Goal: Task Accomplishment & Management: Manage account settings

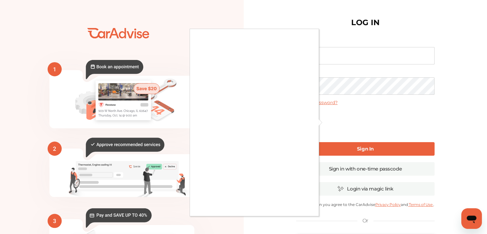
click at [340, 58] on div at bounding box center [243, 117] width 487 height 234
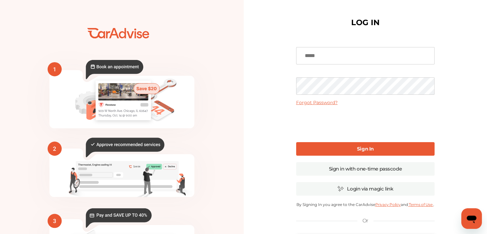
click at [326, 56] on input at bounding box center [365, 55] width 138 height 17
type input "**********"
click at [361, 149] on b "Sign In" at bounding box center [365, 149] width 17 height 6
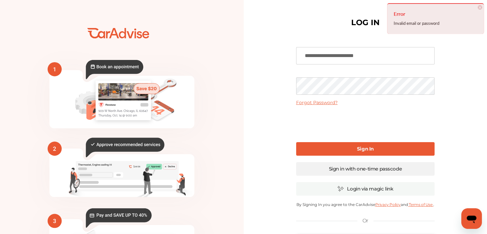
click at [354, 165] on link "Sign in with one-time passcode" at bounding box center [365, 169] width 138 height 14
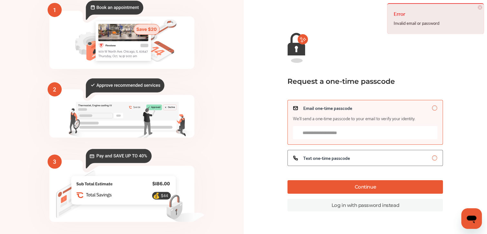
scroll to position [57, 0]
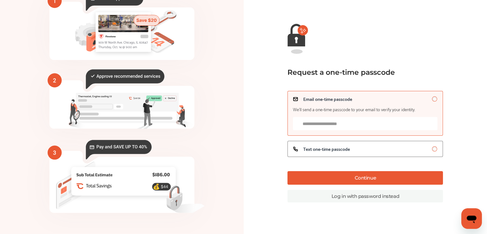
click at [319, 123] on input "Email one-time passcode We’ll send a one-time passcode to your email to verify …" at bounding box center [365, 123] width 145 height 13
type input "**********"
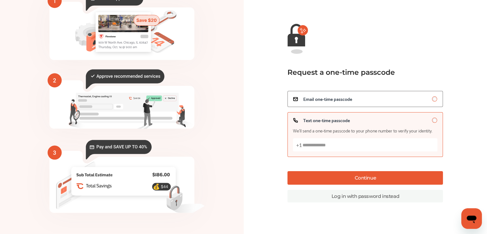
drag, startPoint x: 340, startPoint y: 145, endPoint x: 246, endPoint y: 144, distance: 94.0
click at [246, 144] on div "Go back Request a one-time passcode Email one-time passcode Text one-time passc…" at bounding box center [366, 88] width 244 height 242
type input "**********"
click at [367, 173] on button "Continue" at bounding box center [366, 178] width 156 height 14
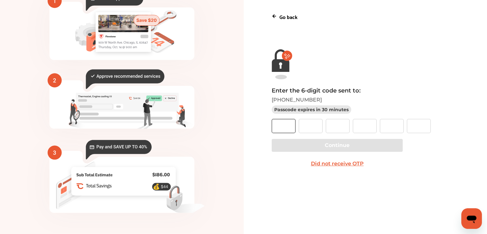
click at [277, 127] on input "text" at bounding box center [284, 126] width 24 height 14
type input "*"
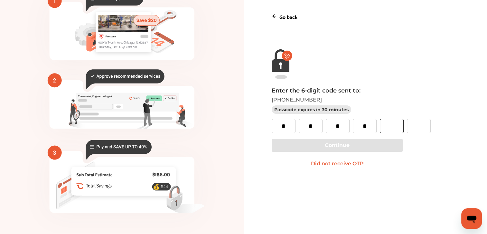
type input "*"
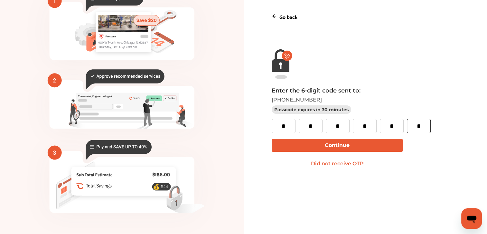
type input "*"
click at [307, 145] on button "Continue" at bounding box center [337, 145] width 131 height 13
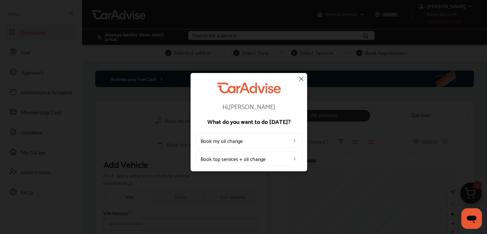
click at [301, 78] on img at bounding box center [301, 79] width 8 height 8
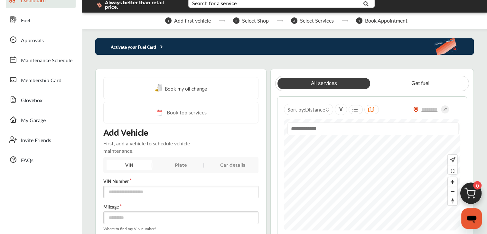
scroll to position [64, 0]
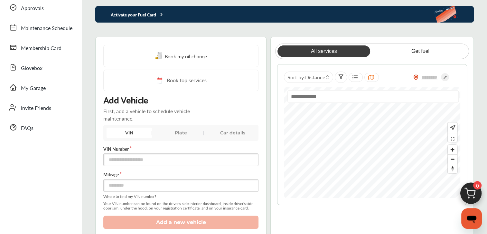
click at [177, 128] on div "Plate" at bounding box center [180, 132] width 45 height 10
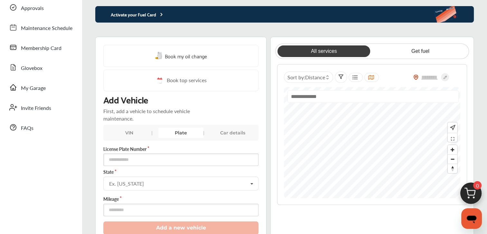
click at [232, 129] on div "Car details" at bounding box center [232, 132] width 45 height 10
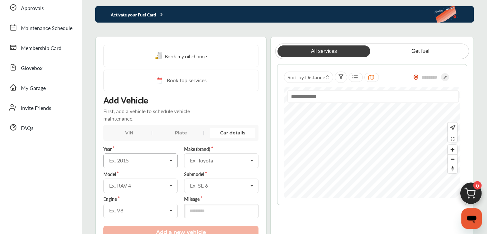
click at [170, 157] on icon at bounding box center [170, 161] width 11 height 14
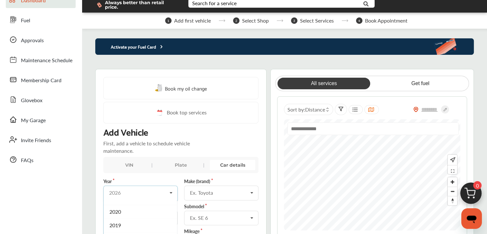
scroll to position [97, 0]
click at [129, 228] on div "2017" at bounding box center [140, 232] width 73 height 14
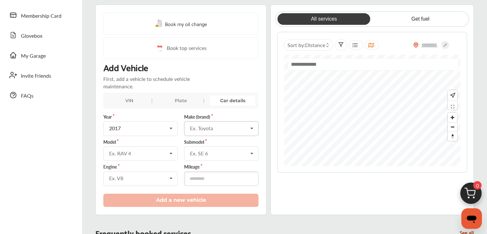
click at [252, 125] on icon at bounding box center [251, 128] width 11 height 14
click at [205, 156] on div "Toyota" at bounding box center [220, 163] width 73 height 14
click at [171, 150] on icon at bounding box center [170, 153] width 11 height 14
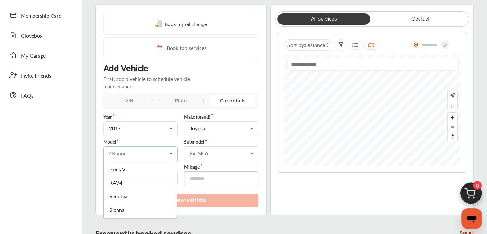
scroll to position [193, 0]
click at [122, 187] on span "Tacoma" at bounding box center [117, 190] width 17 height 7
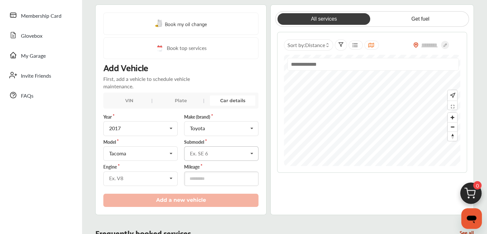
click at [251, 149] on icon at bounding box center [251, 153] width 11 height 14
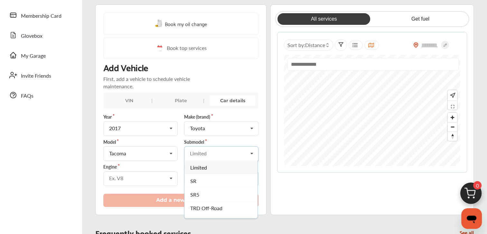
click at [208, 204] on span "TRD Off-Road" at bounding box center [206, 207] width 32 height 7
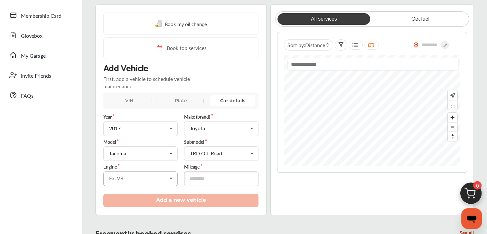
click at [171, 176] on icon at bounding box center [170, 179] width 11 height 14
click at [141, 188] on span "3.5L V6 (2GRFKS) GAS FI" at bounding box center [137, 191] width 57 height 7
click at [170, 172] on icon at bounding box center [170, 179] width 11 height 14
click at [155, 188] on span "3.5L V6 (2GRFKS) GAS FI" at bounding box center [138, 191] width 58 height 7
click at [201, 175] on input "number" at bounding box center [221, 178] width 74 height 14
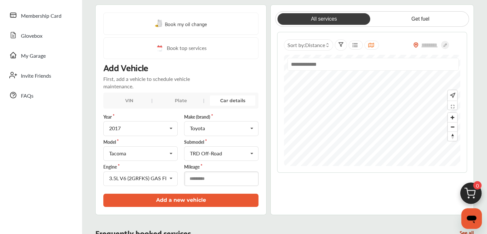
type input "*****"
click at [175, 196] on button "Add a new vehicle" at bounding box center [180, 199] width 155 height 13
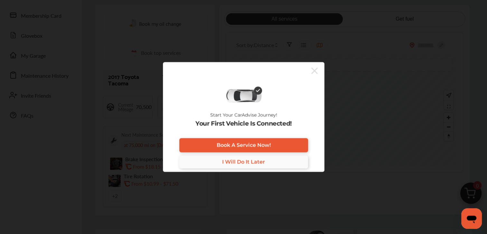
click at [256, 162] on span "I Will Do It Later" at bounding box center [243, 162] width 43 height 6
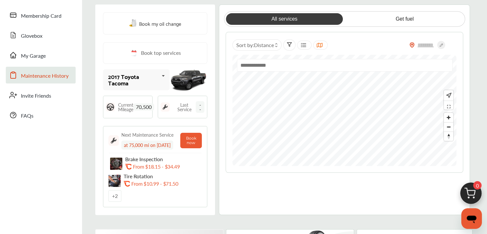
click at [54, 73] on span "Maintenance History" at bounding box center [45, 76] width 48 height 8
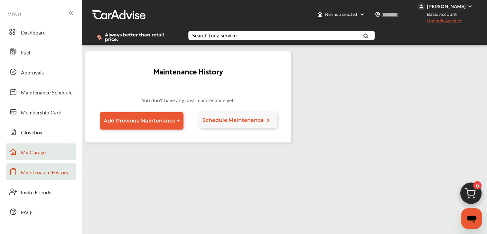
click at [45, 154] on link "My Garage" at bounding box center [41, 151] width 70 height 17
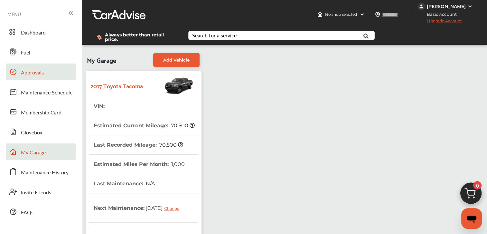
click at [39, 73] on span "Approvals" at bounding box center [32, 73] width 23 height 8
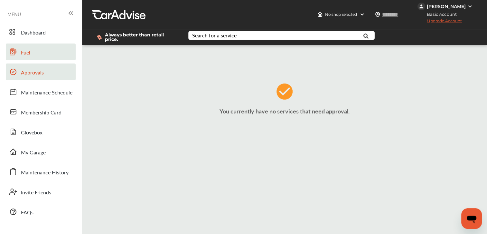
click at [22, 50] on span "Fuel" at bounding box center [25, 53] width 9 height 8
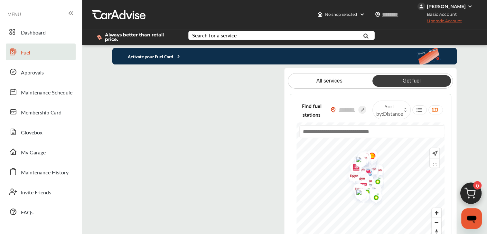
click at [242, 71] on flutter-view at bounding box center [193, 159] width 162 height 183
click at [251, 136] on flutter-view at bounding box center [193, 159] width 162 height 183
click at [121, 75] on flutter-view at bounding box center [193, 159] width 162 height 183
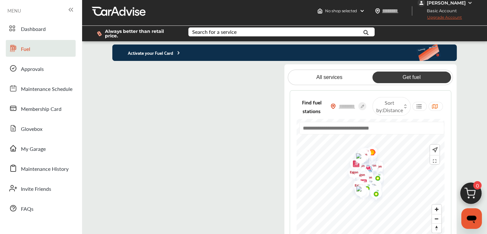
scroll to position [3, 0]
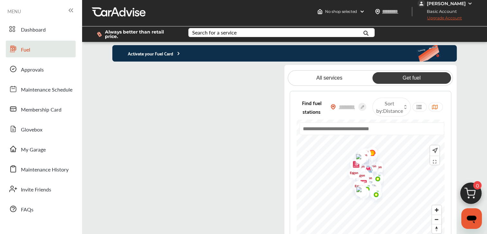
click at [171, 50] on p "Activate your Fuel Card" at bounding box center [146, 53] width 69 height 7
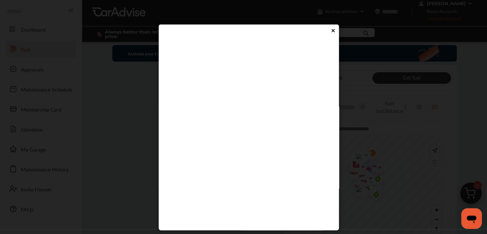
click at [179, 157] on flutter-view at bounding box center [246, 137] width 163 height 193
type input "****"
click at [252, 177] on flutter-view "****" at bounding box center [246, 137] width 163 height 193
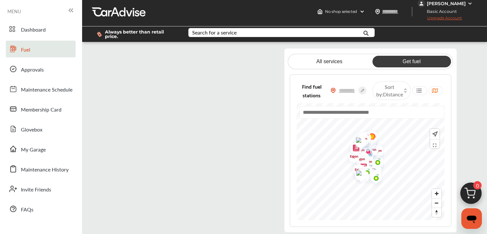
click at [420, 17] on span "Upgrade Account" at bounding box center [440, 19] width 44 height 8
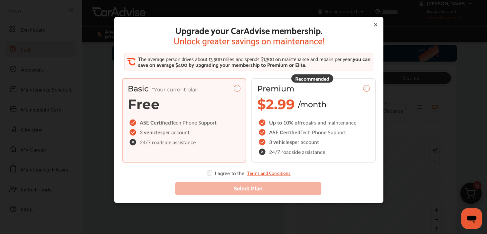
click at [373, 24] on icon at bounding box center [375, 24] width 5 height 5
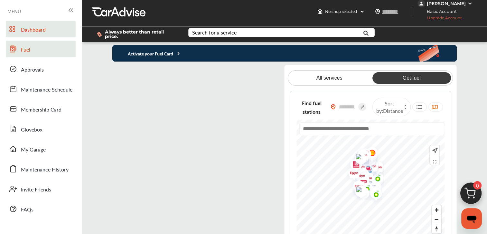
click at [37, 27] on span "Dashboard" at bounding box center [33, 30] width 25 height 8
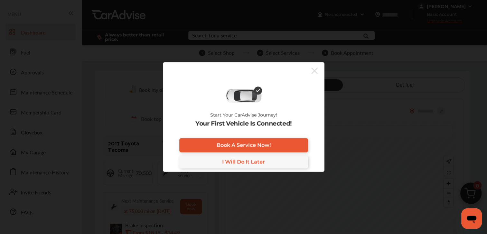
click at [316, 70] on icon at bounding box center [314, 71] width 6 height 10
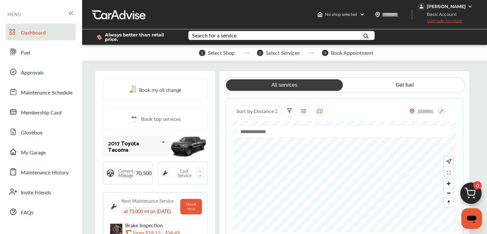
click at [471, 6] on img at bounding box center [469, 6] width 5 height 5
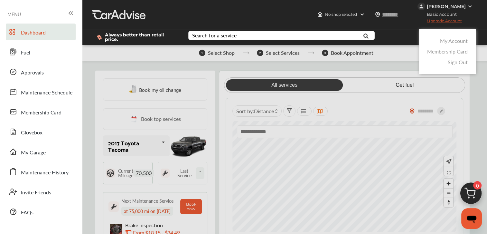
click at [455, 37] on link "My Account" at bounding box center [454, 40] width 28 height 7
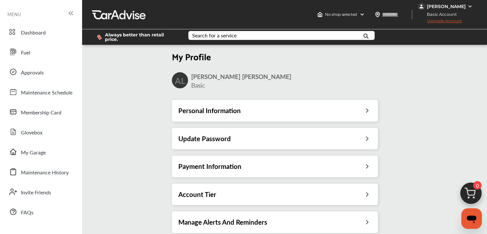
click at [367, 134] on icon at bounding box center [367, 137] width 6 height 7
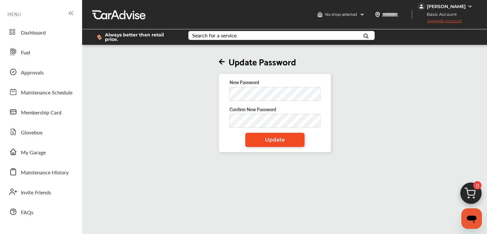
click at [279, 137] on span "Update" at bounding box center [275, 140] width 20 height 6
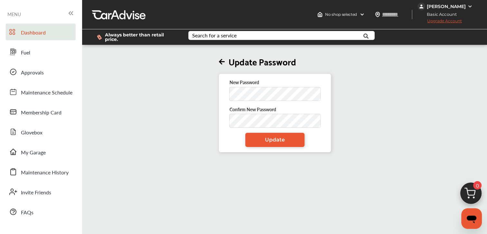
click at [27, 31] on span "Dashboard" at bounding box center [33, 33] width 25 height 8
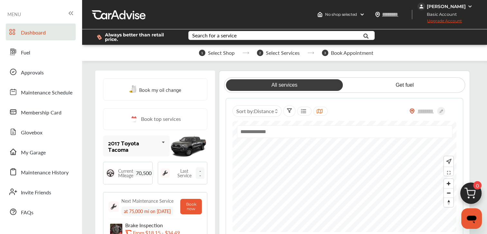
click at [469, 6] on img at bounding box center [469, 6] width 5 height 5
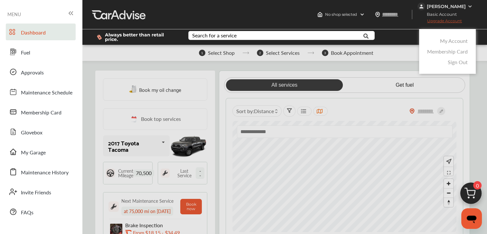
click at [459, 38] on link "My Account" at bounding box center [454, 40] width 28 height 7
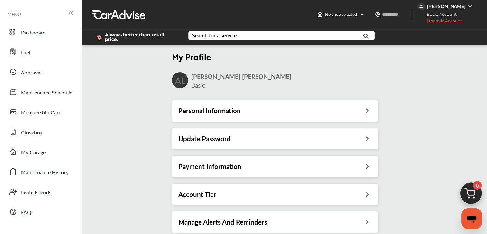
click at [369, 108] on icon at bounding box center [367, 109] width 6 height 7
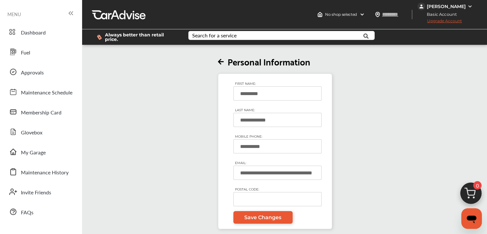
click at [249, 196] on input "POSTAL CODE:" at bounding box center [277, 199] width 88 height 14
type input "*****"
click at [264, 214] on span "Save Changes" at bounding box center [262, 217] width 37 height 6
type input "*****"
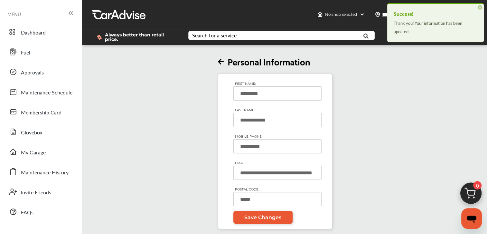
click at [220, 59] on icon at bounding box center [221, 62] width 6 height 7
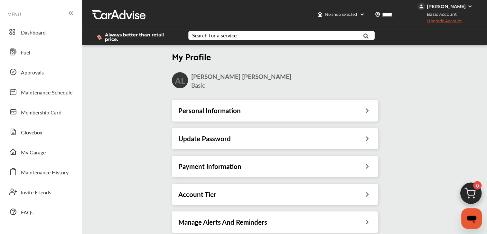
click at [368, 163] on icon at bounding box center [367, 165] width 6 height 7
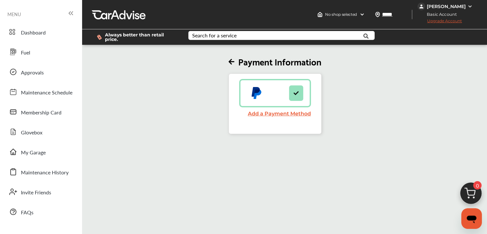
click at [278, 111] on link "Add a Payment Method" at bounding box center [279, 113] width 63 height 6
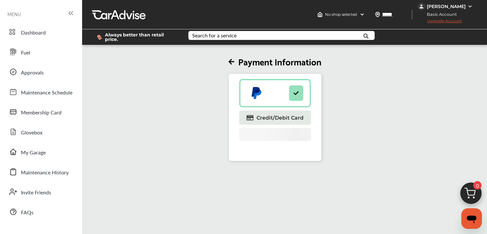
click at [373, 92] on div "Payment Information Credit/Debit Card" at bounding box center [275, 103] width 390 height 115
click at [467, 6] on div "[PERSON_NAME]" at bounding box center [446, 7] width 57 height 8
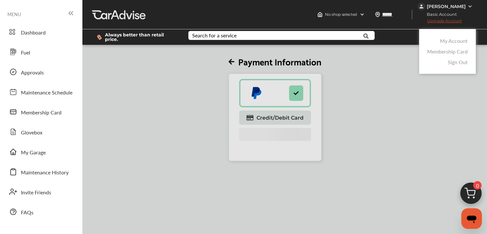
click at [453, 39] on link "My Account" at bounding box center [454, 40] width 28 height 7
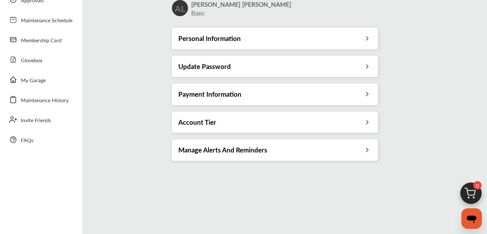
scroll to position [76, 0]
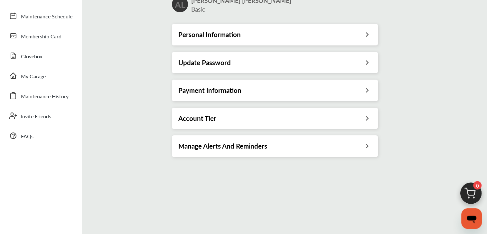
click at [368, 114] on icon at bounding box center [367, 117] width 6 height 7
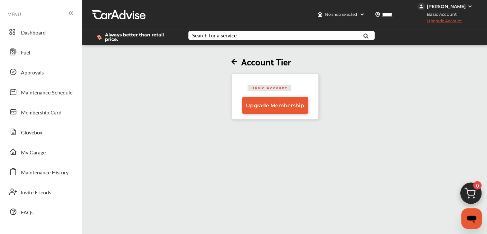
click at [470, 6] on img at bounding box center [469, 6] width 5 height 5
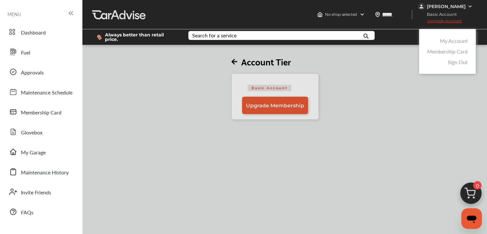
click at [453, 58] on link "Sign Out" at bounding box center [458, 61] width 20 height 7
